Goal: Task Accomplishment & Management: Manage account settings

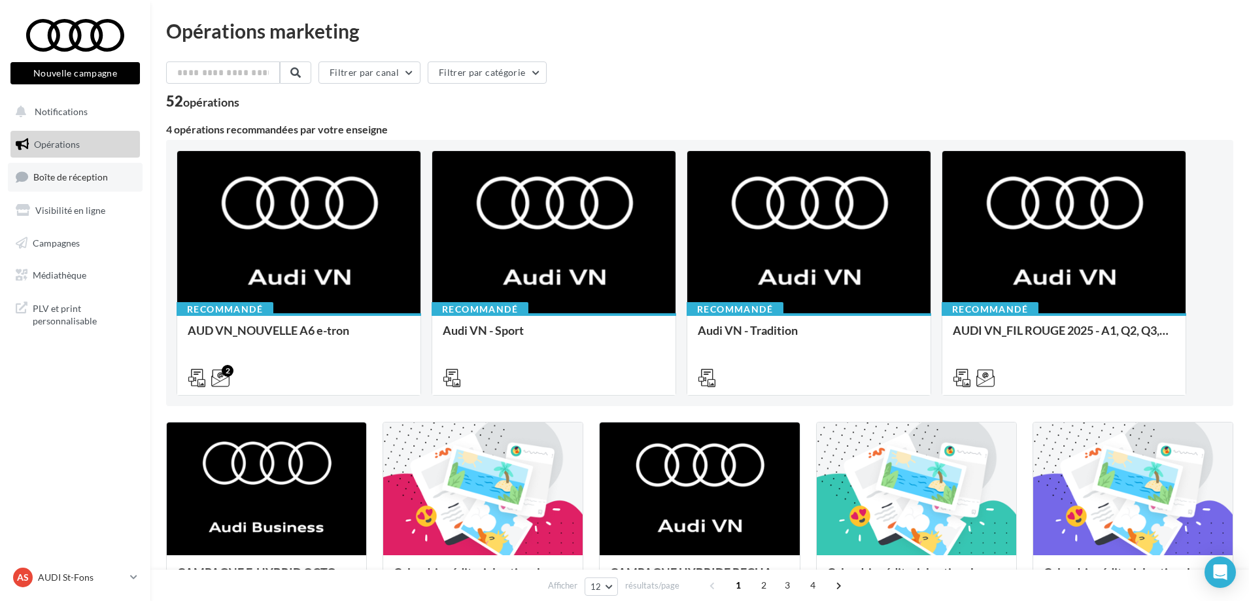
click at [71, 178] on span "Boîte de réception" at bounding box center [70, 176] width 75 height 11
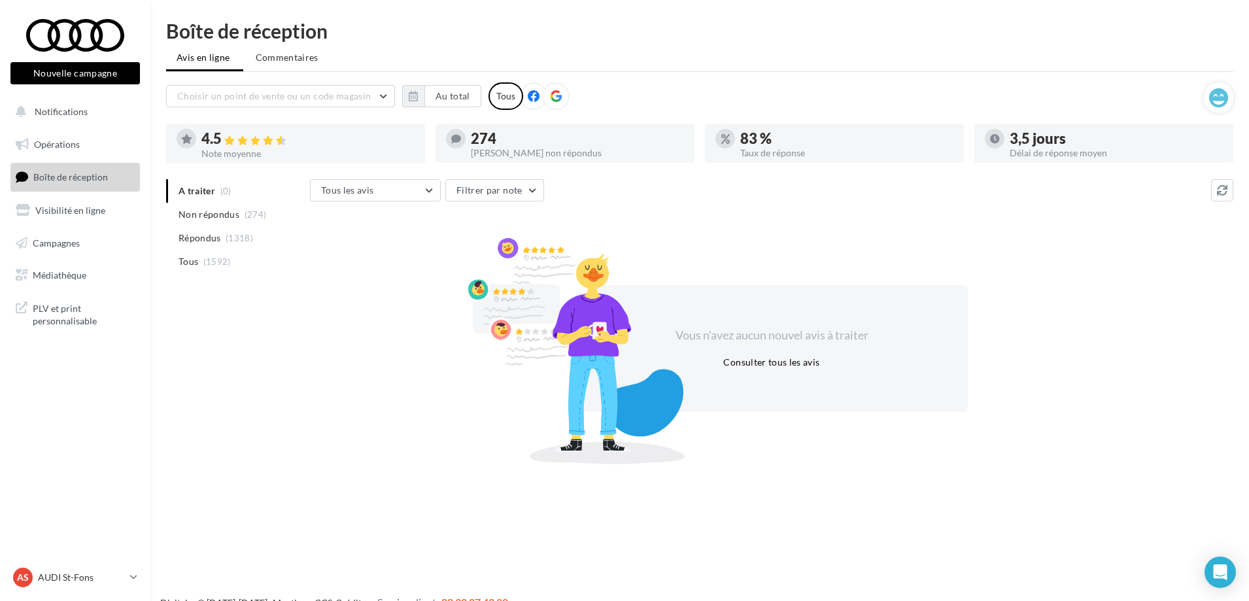
click at [239, 224] on li "Non répondus (274)" at bounding box center [235, 215] width 139 height 24
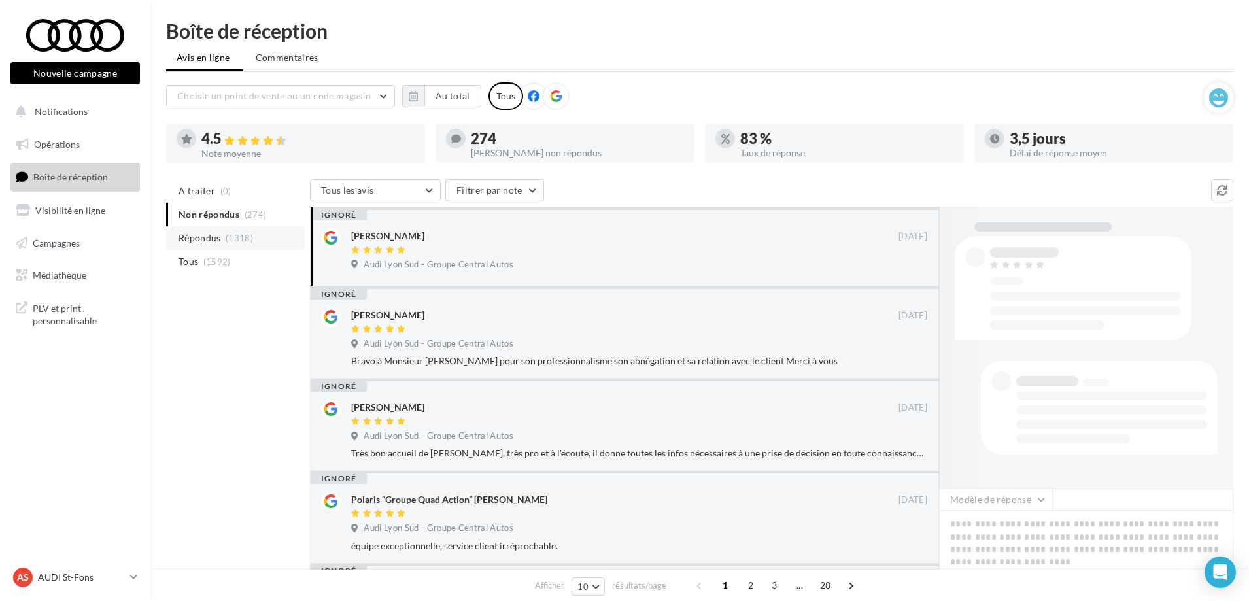
click at [229, 235] on span "(1318)" at bounding box center [239, 238] width 27 height 10
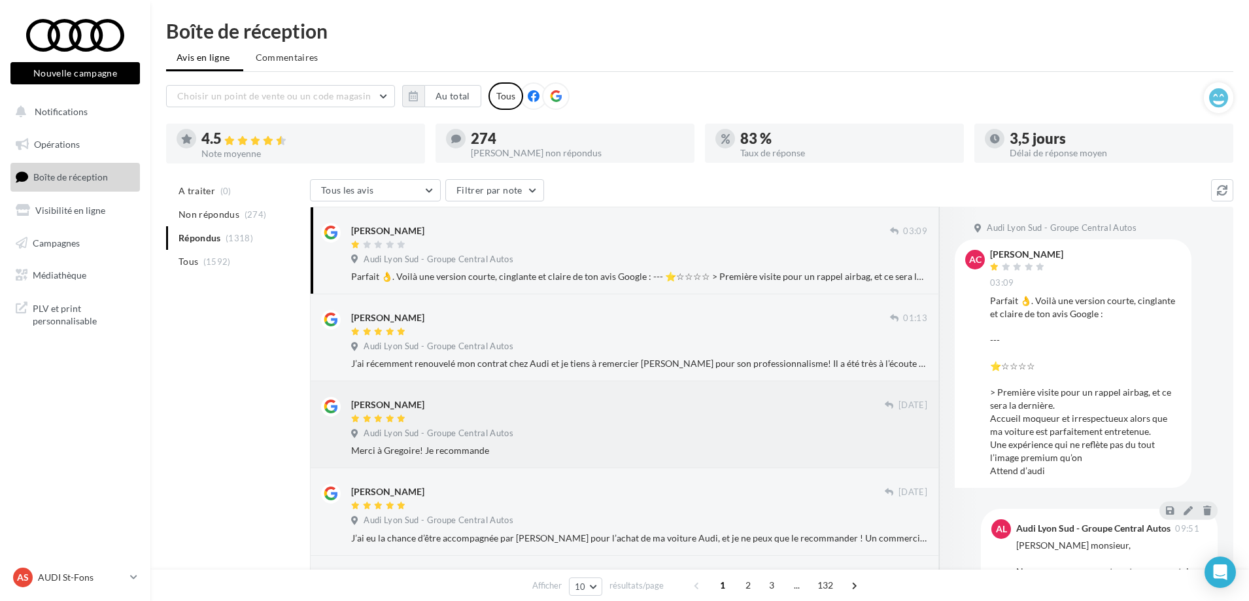
click at [680, 418] on div at bounding box center [618, 419] width 534 height 11
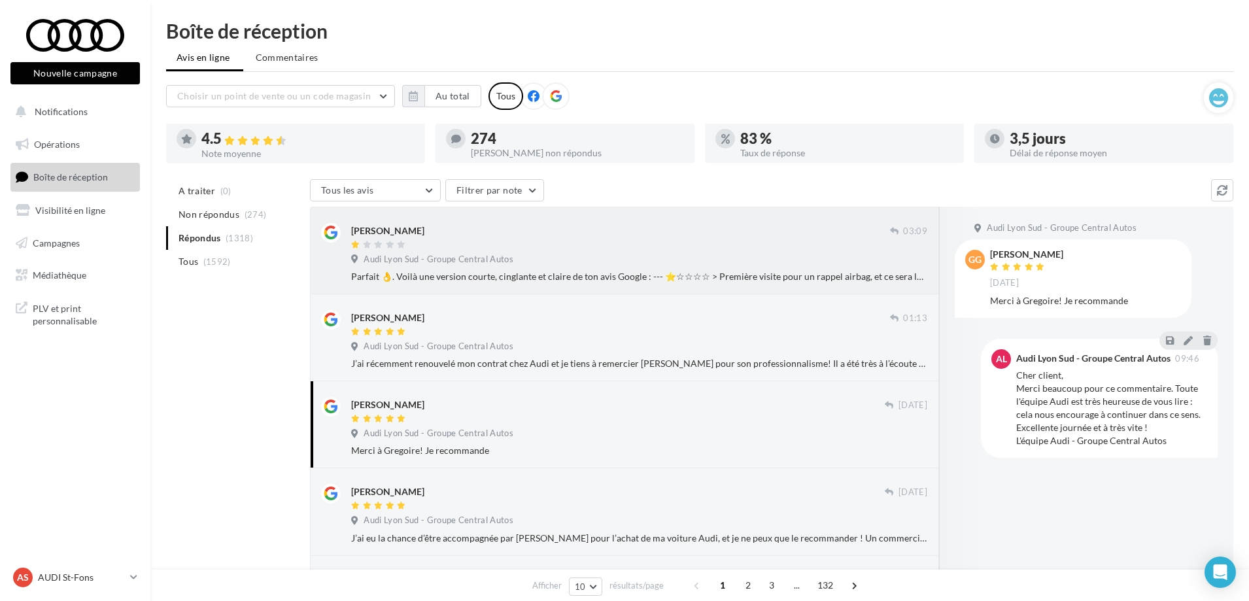
click at [671, 249] on div at bounding box center [620, 245] width 539 height 11
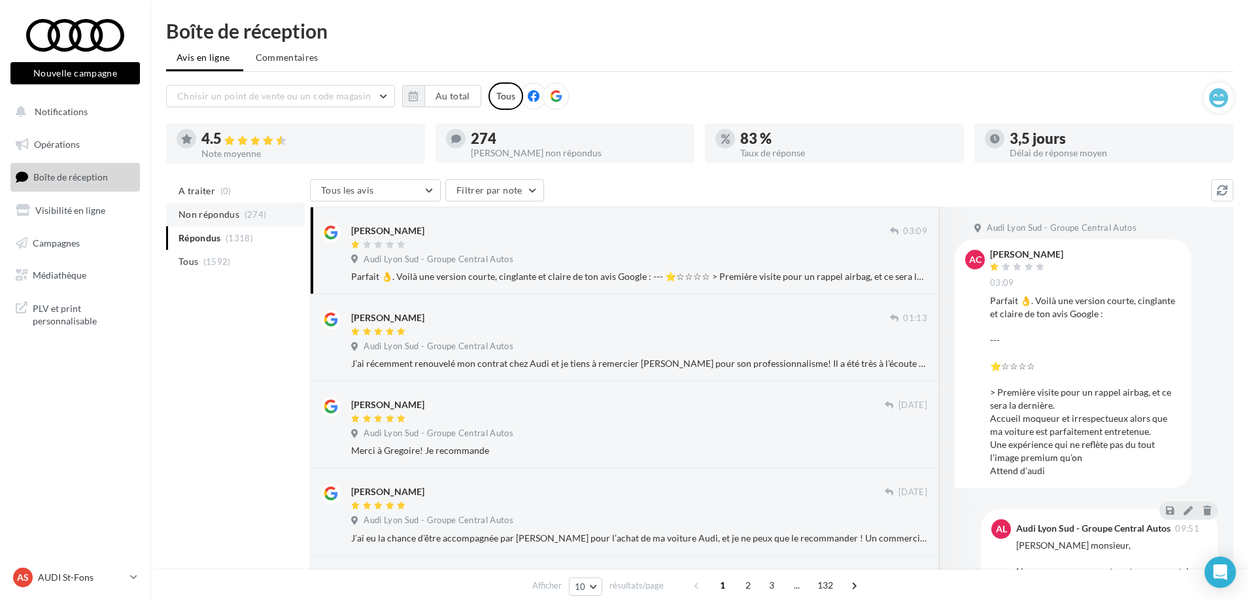
click at [217, 209] on span "Non répondus" at bounding box center [209, 214] width 61 height 13
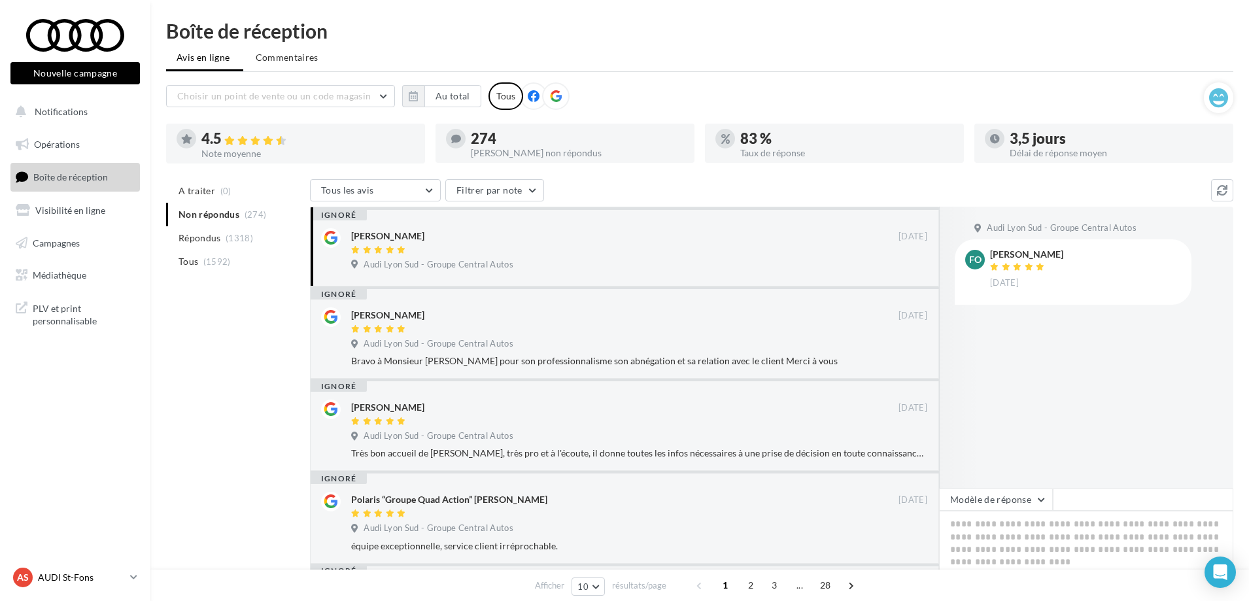
click at [118, 577] on p "AUDI St-Fons" at bounding box center [81, 577] width 87 height 13
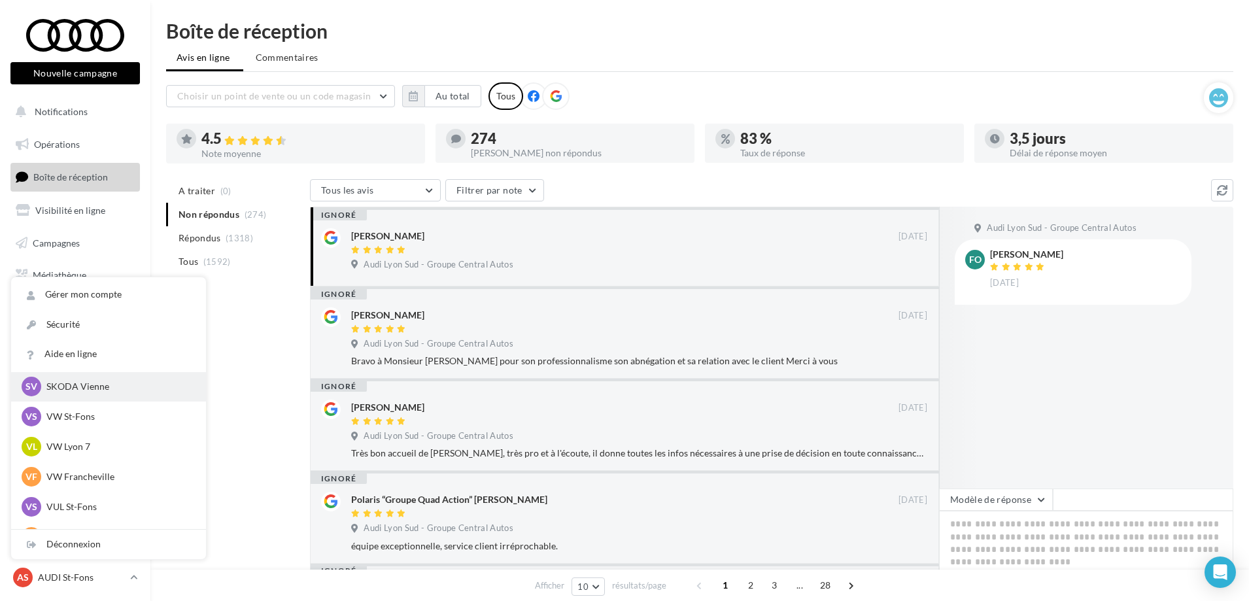
scroll to position [131, 0]
click at [50, 447] on p "VW Lyon 7" at bounding box center [118, 443] width 144 height 13
